Goal: Task Accomplishment & Management: Complete application form

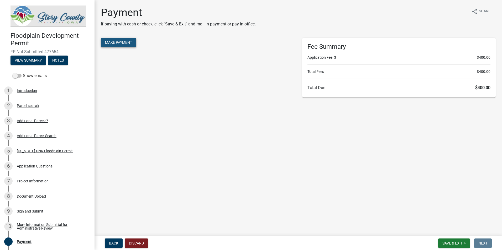
click at [119, 42] on span "Make Payment" at bounding box center [118, 42] width 27 height 4
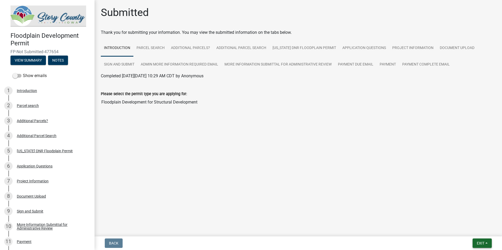
click at [478, 241] on button "Exit" at bounding box center [481, 243] width 19 height 9
click at [472, 229] on button "Save & Exit" at bounding box center [471, 230] width 42 height 13
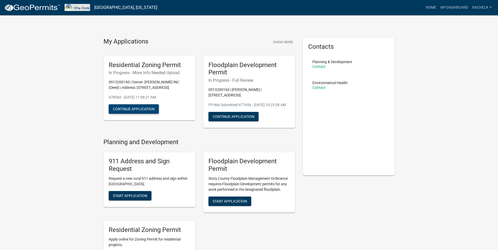
click at [133, 111] on button "Continue Application" at bounding box center [134, 108] width 50 height 9
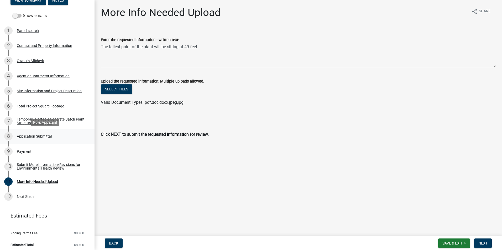
scroll to position [54, 0]
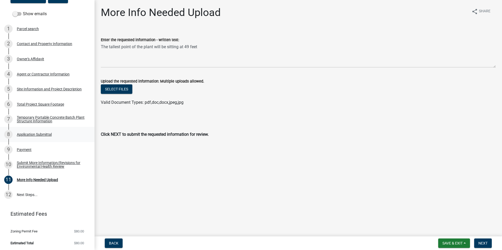
click at [35, 194] on link "12 Next Steps..." at bounding box center [47, 195] width 94 height 15
click at [488, 246] on button "Next" at bounding box center [483, 243] width 18 height 9
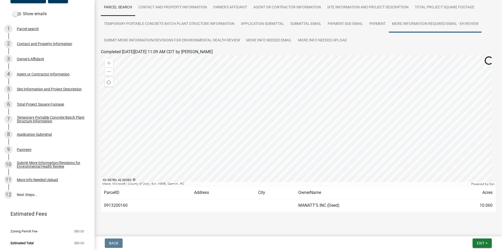
scroll to position [49, 0]
